Goal: Navigation & Orientation: Find specific page/section

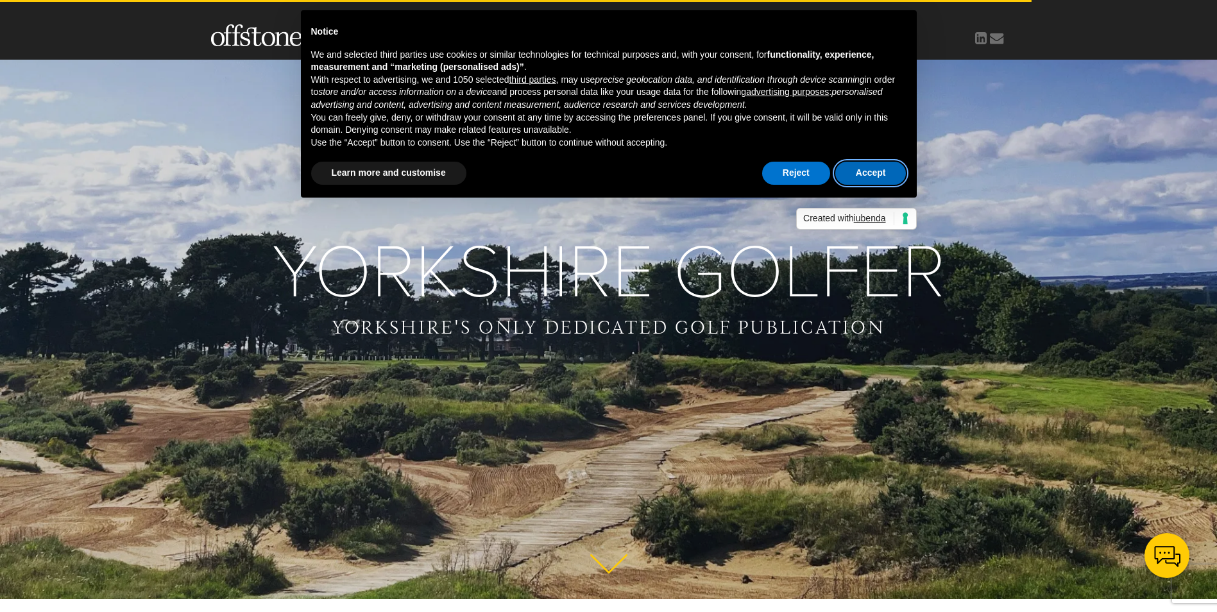
click at [889, 174] on button "Accept" at bounding box center [870, 173] width 71 height 23
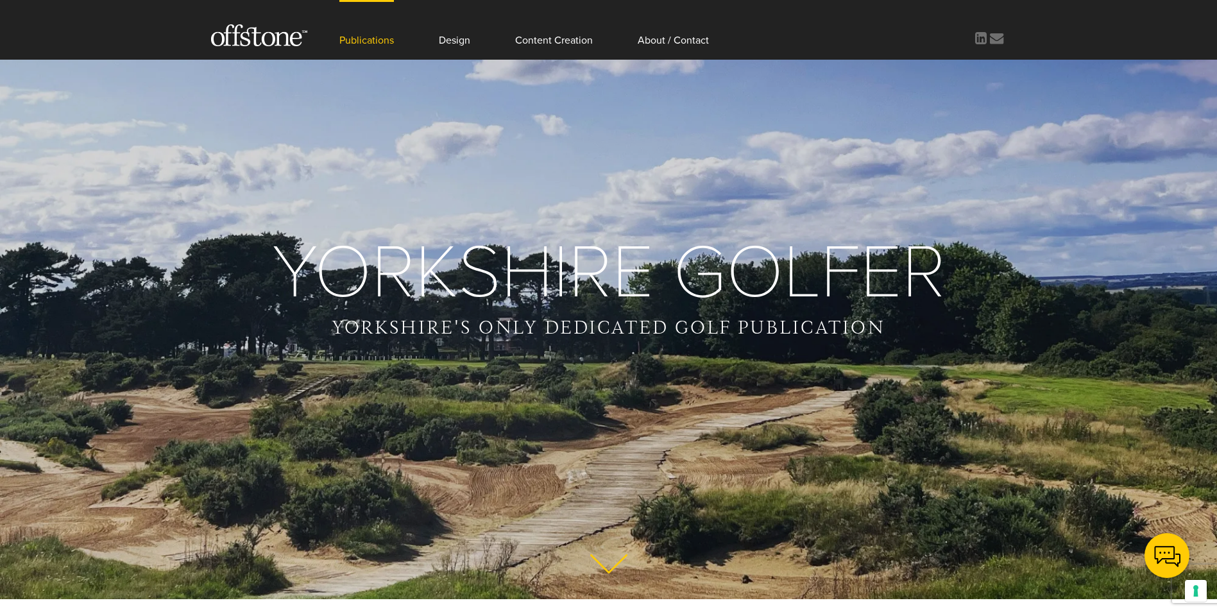
click at [375, 40] on link "Publications" at bounding box center [366, 30] width 55 height 60
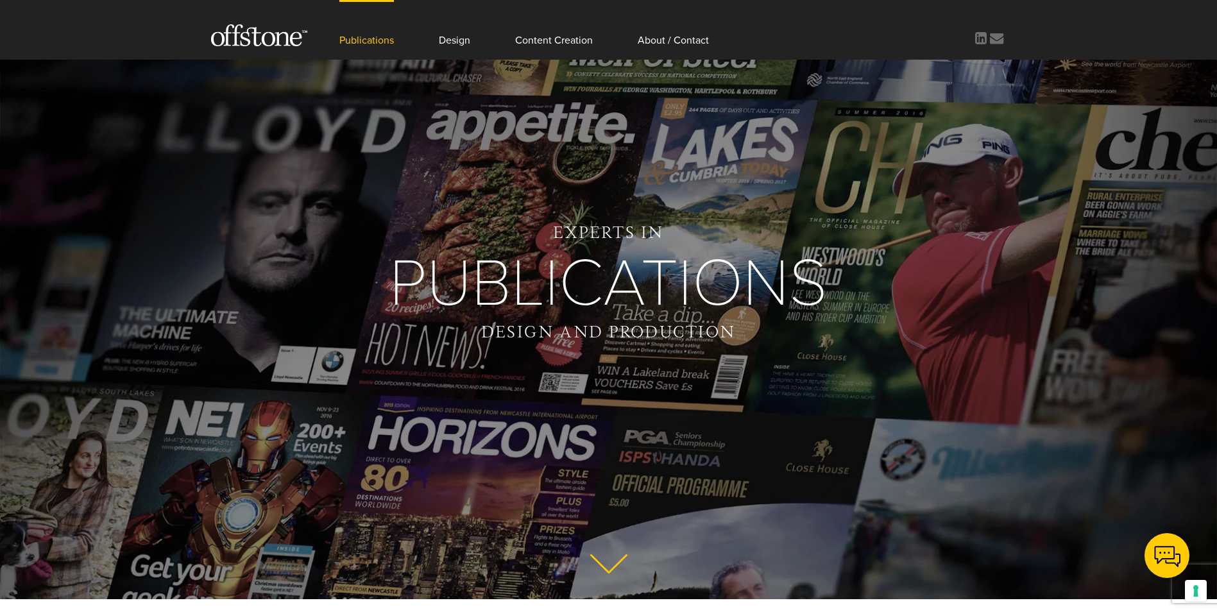
click at [1214, 409] on div "Experts in Publications Design and production" at bounding box center [608, 284] width 1217 height 466
click at [689, 38] on link "About / Contact" at bounding box center [672, 30] width 71 height 60
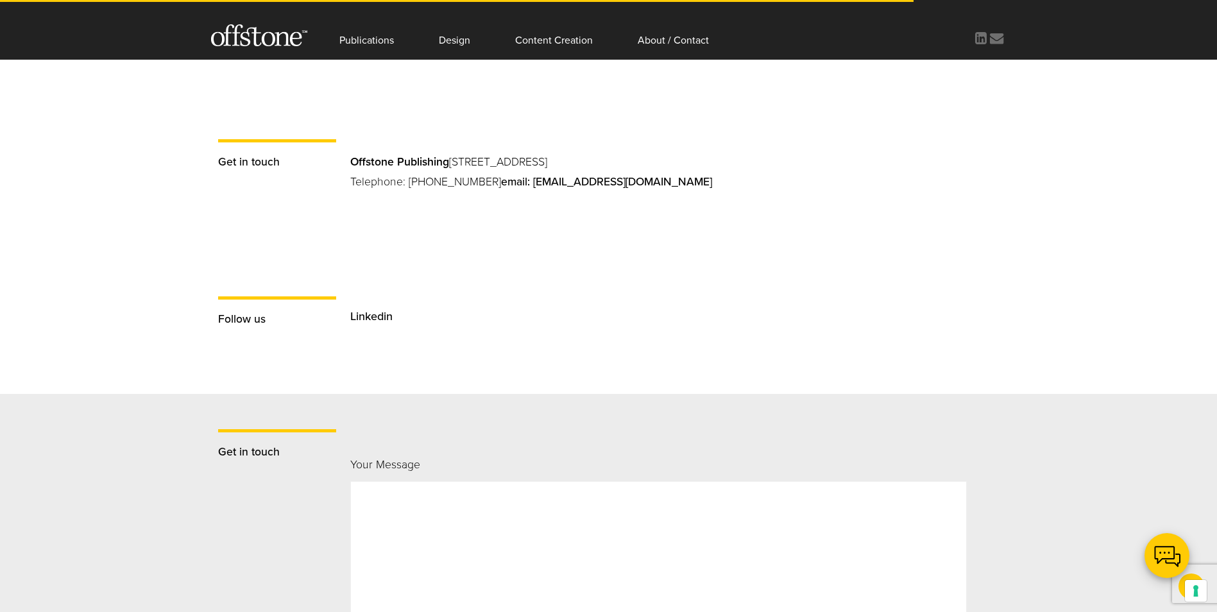
scroll to position [983, 0]
